Goal: Task Accomplishment & Management: Manage account settings

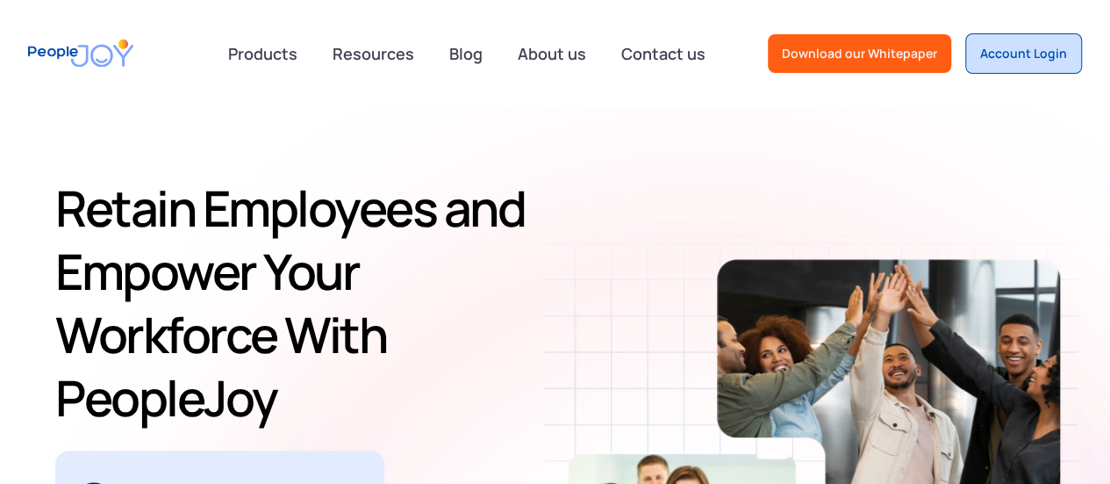
click at [1015, 63] on link "Account Login" at bounding box center [1023, 53] width 117 height 40
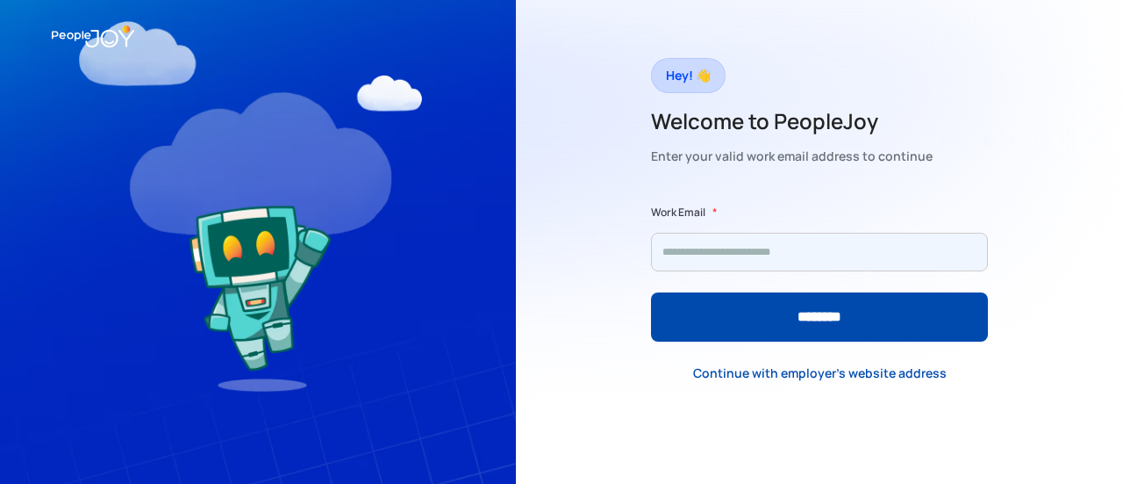
click at [790, 258] on input "Form" at bounding box center [819, 252] width 337 height 39
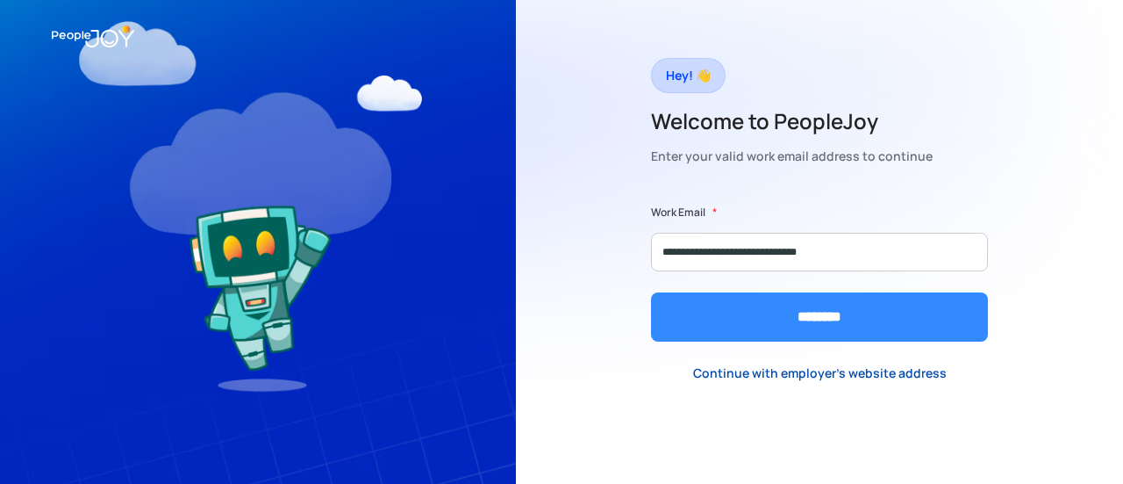
type input "**********"
click at [827, 323] on input "********" at bounding box center [819, 316] width 337 height 49
